Goal: Task Accomplishment & Management: Complete application form

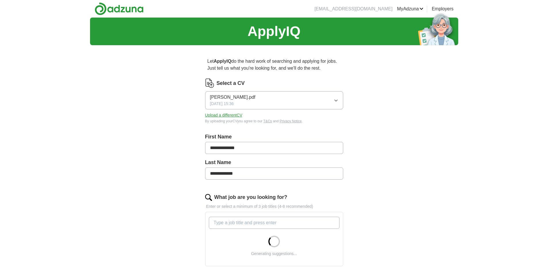
click at [256, 99] on span "[PERSON_NAME].pdf" at bounding box center [232, 97] width 45 height 7
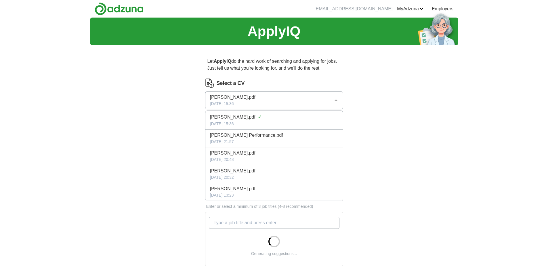
click at [256, 99] on span "[PERSON_NAME].pdf" at bounding box center [232, 97] width 45 height 7
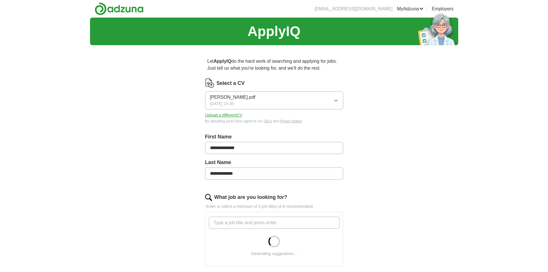
click at [222, 116] on button "Upload a different CV" at bounding box center [223, 115] width 37 height 6
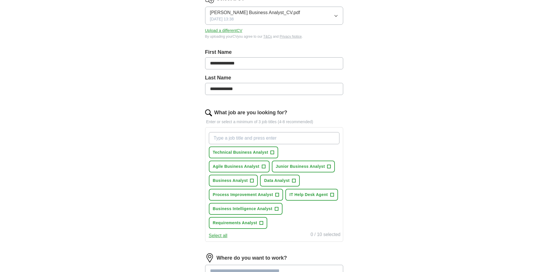
scroll to position [86, 0]
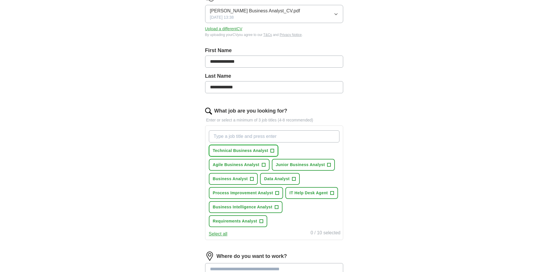
click at [273, 152] on span "+" at bounding box center [272, 150] width 3 height 5
click at [303, 166] on span "Junior Business Analyst" at bounding box center [300, 165] width 49 height 6
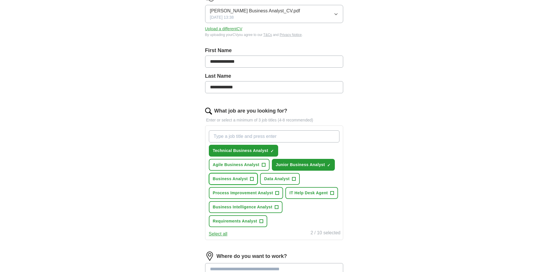
click at [247, 178] on span "Business Analyst" at bounding box center [230, 179] width 35 height 6
click at [275, 178] on span "Data Analyst" at bounding box center [277, 179] width 26 height 6
click at [303, 196] on span "IT Help Desk Agent" at bounding box center [309, 193] width 38 height 6
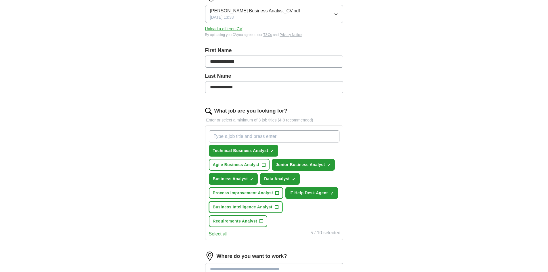
click at [269, 207] on span "Business Intelligence Analyst" at bounding box center [243, 207] width 60 height 6
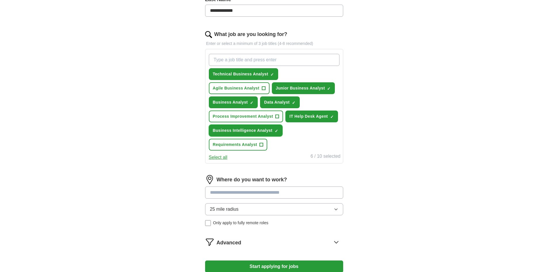
scroll to position [201, 0]
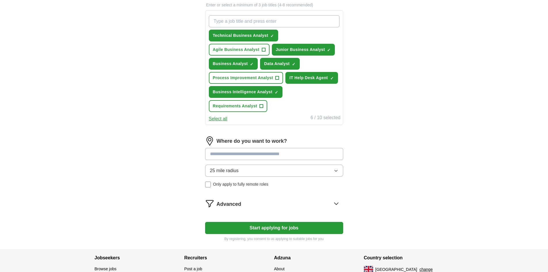
click at [245, 174] on button "25 mile radius" at bounding box center [274, 171] width 138 height 12
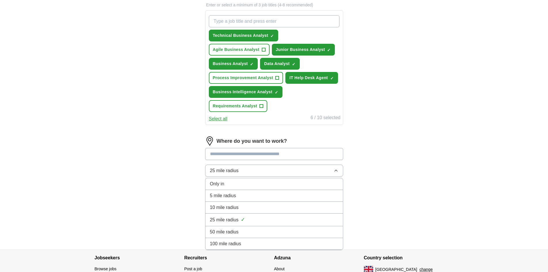
click at [232, 233] on span "50 mile radius" at bounding box center [224, 231] width 29 height 7
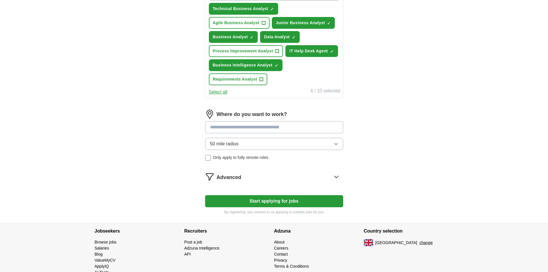
scroll to position [230, 0]
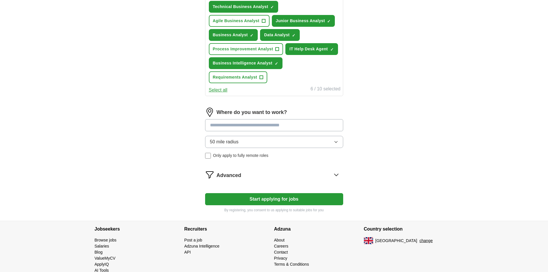
click at [274, 200] on button "Start applying for jobs" at bounding box center [274, 199] width 138 height 12
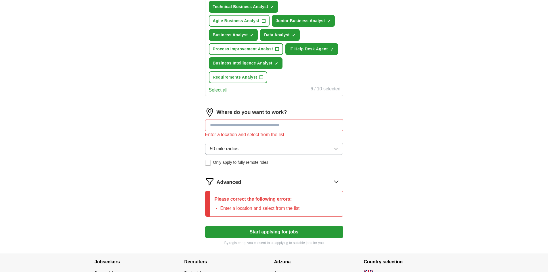
click at [237, 126] on input at bounding box center [274, 125] width 138 height 12
type input "*"
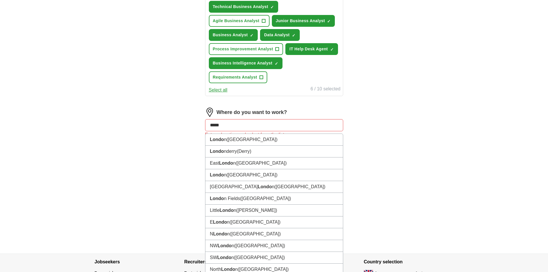
type input "******"
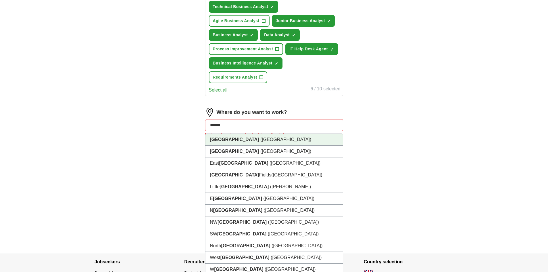
click at [260, 138] on span "([GEOGRAPHIC_DATA])" at bounding box center [285, 139] width 51 height 5
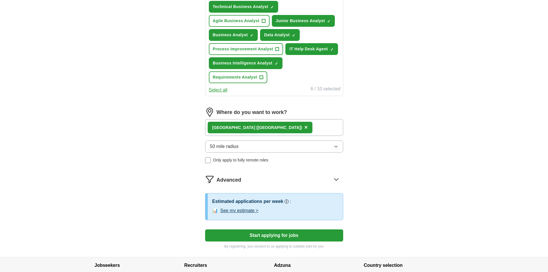
click at [272, 240] on button "Start applying for jobs" at bounding box center [274, 235] width 138 height 12
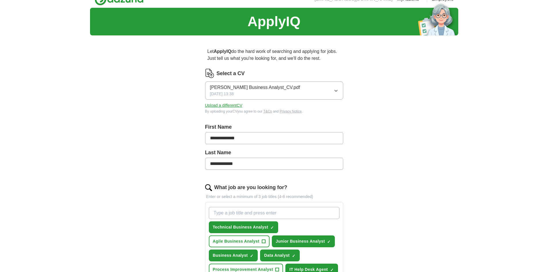
scroll to position [0, 0]
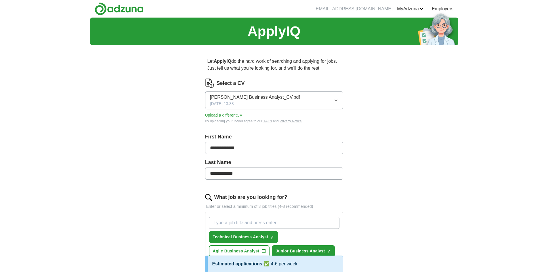
select select "**"
